Goal: Complete application form

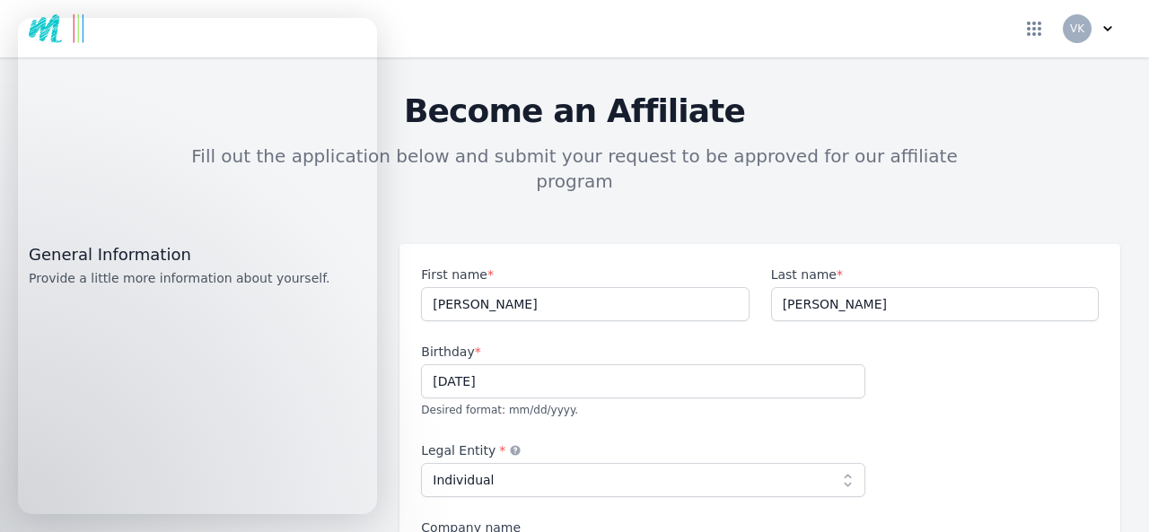
select select "individual"
select select "GB"
select select "LND"
select select "Europe/[GEOGRAPHIC_DATA]"
select select "Beginner"
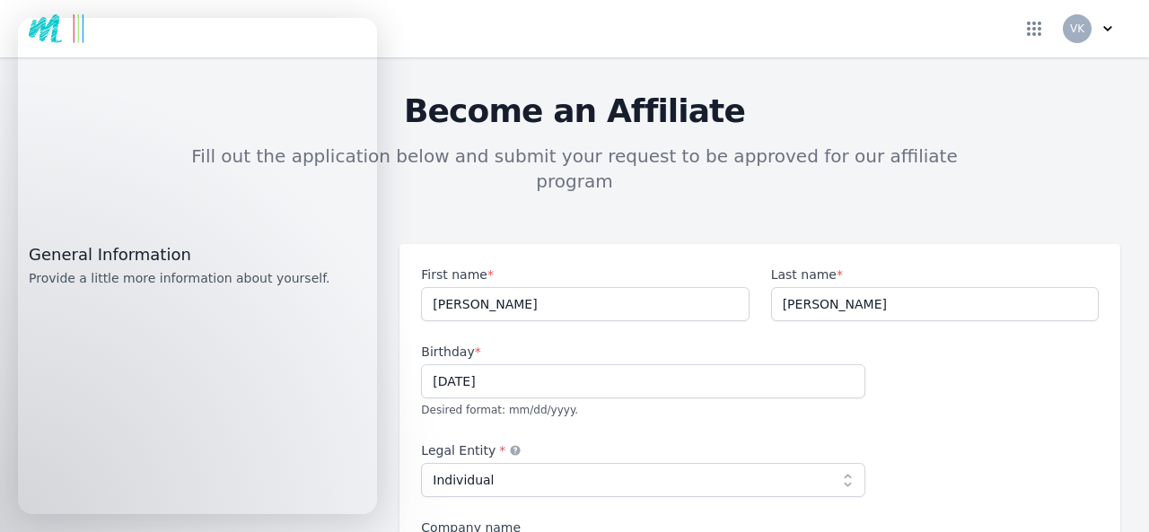
select select "No experience"
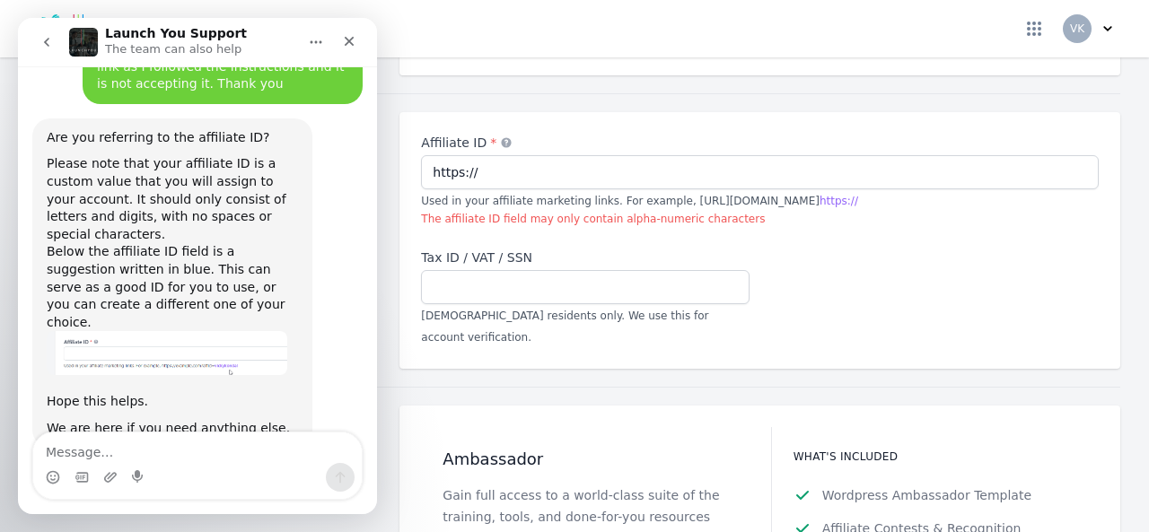
scroll to position [1929, 0]
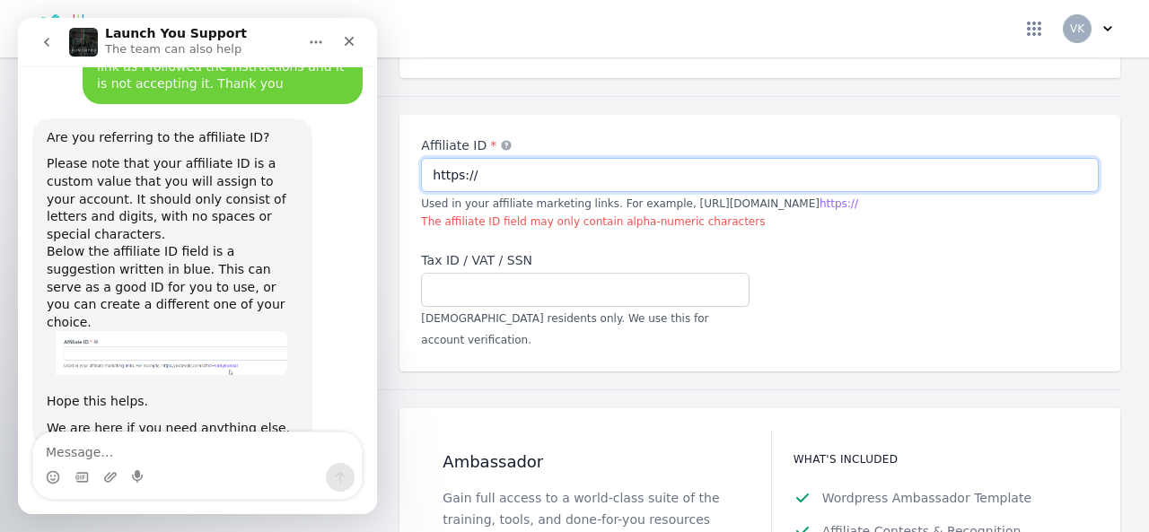
click at [476, 158] on input "https://" at bounding box center [759, 175] width 677 height 34
type input "h"
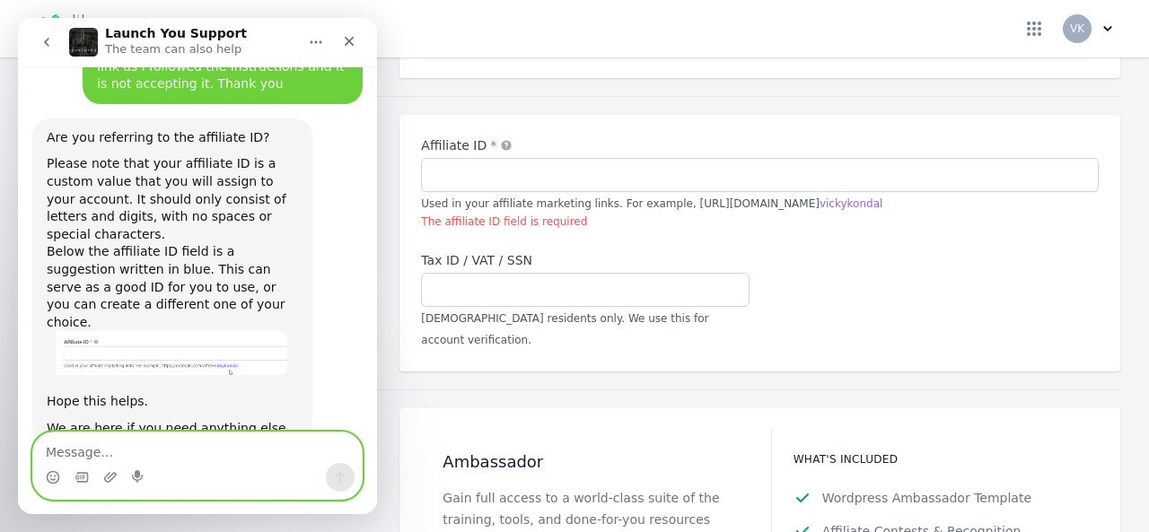
click at [103, 453] on textarea "Message…" at bounding box center [197, 447] width 328 height 31
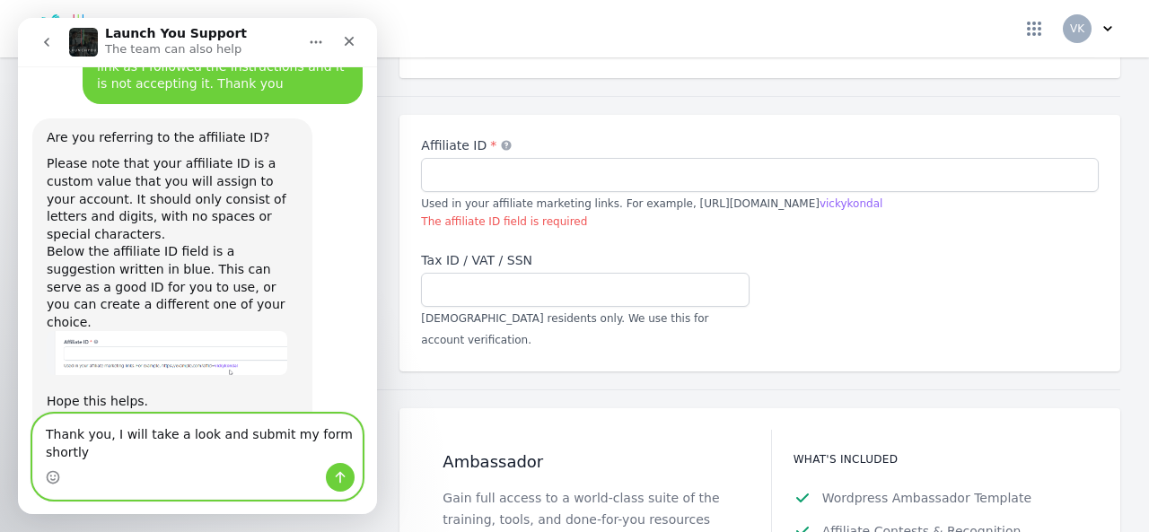
scroll to position [1782, 0]
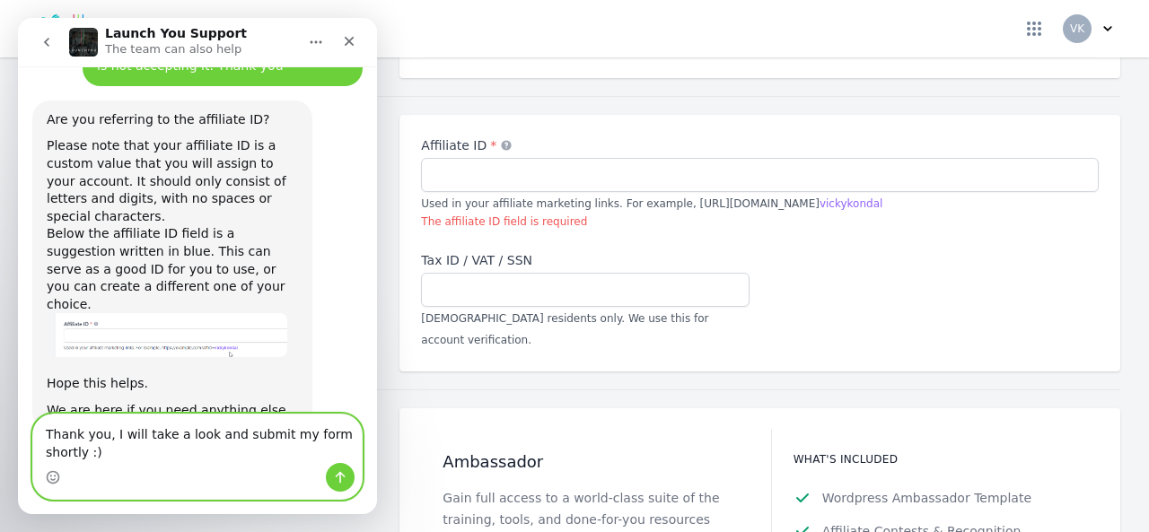
type textarea "Thank you, I will take a look and submit my form shortly :)"
click at [337, 478] on icon "Send a message…" at bounding box center [340, 477] width 14 height 14
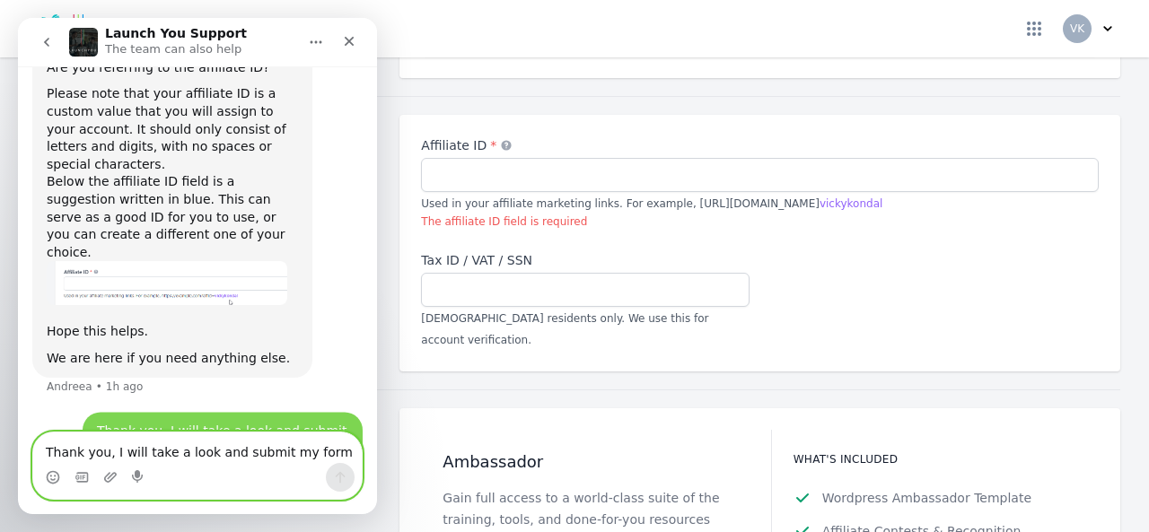
scroll to position [1835, 0]
